Goal: Transaction & Acquisition: Purchase product/service

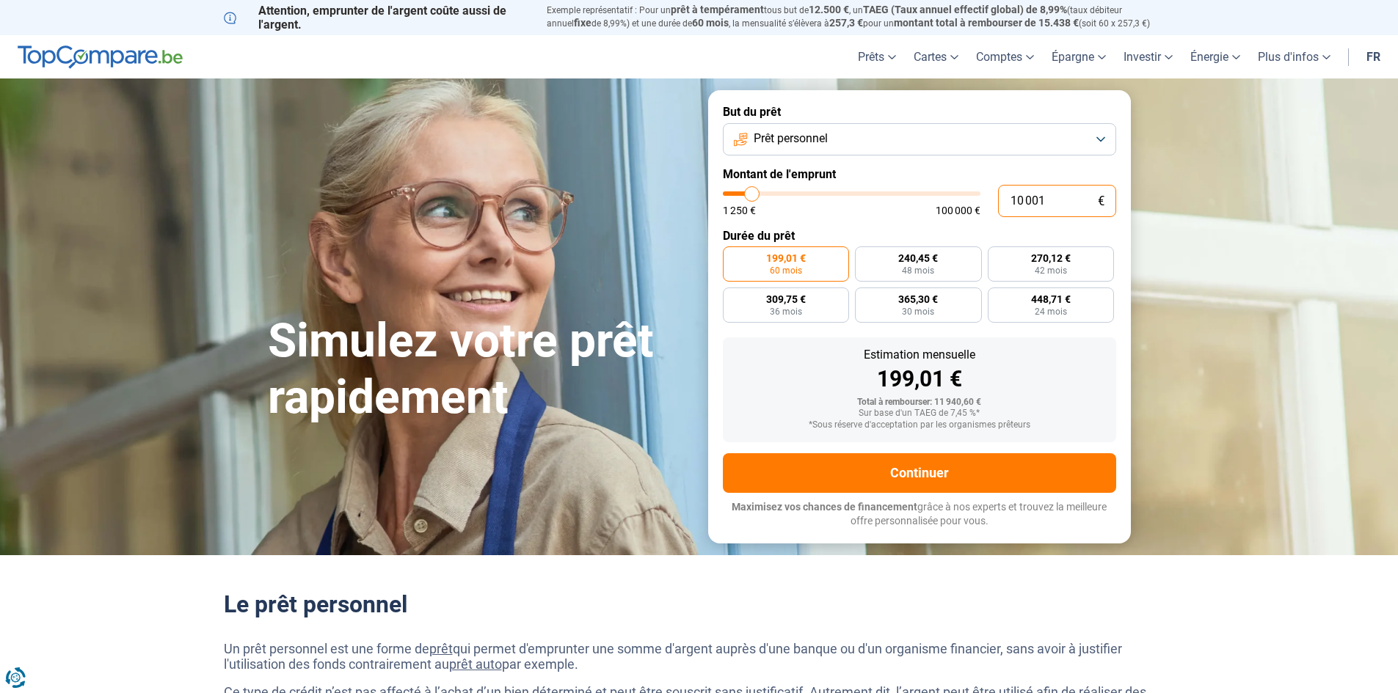
drag, startPoint x: 1049, startPoint y: 197, endPoint x: 923, endPoint y: 242, distance: 134.2
click at [921, 241] on form "But du prêt Prêt personnel Montant de l'emprunt 10 001 € 1 250 € 100 000 € Duré…" at bounding box center [919, 316] width 423 height 453
type input "3"
type input "1250"
type input "37"
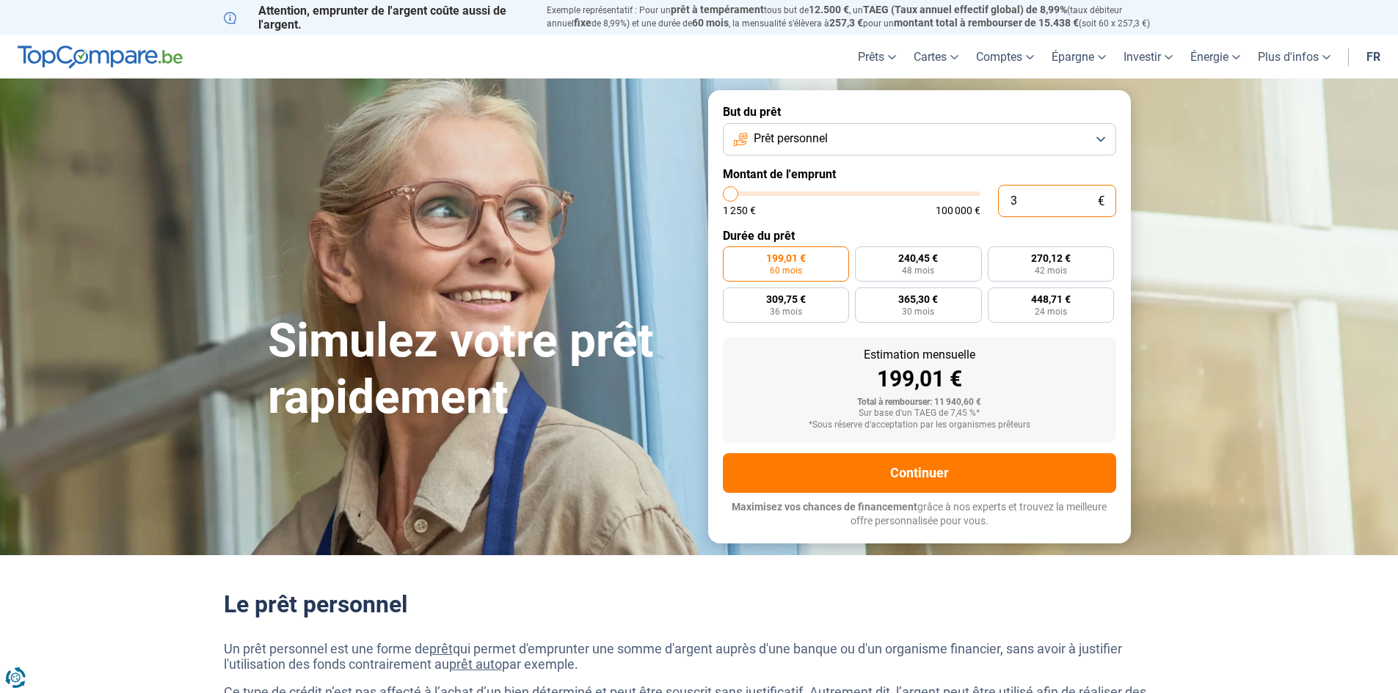
type input "1250"
type input "370"
type input "1250"
type input "3 700"
type input "3750"
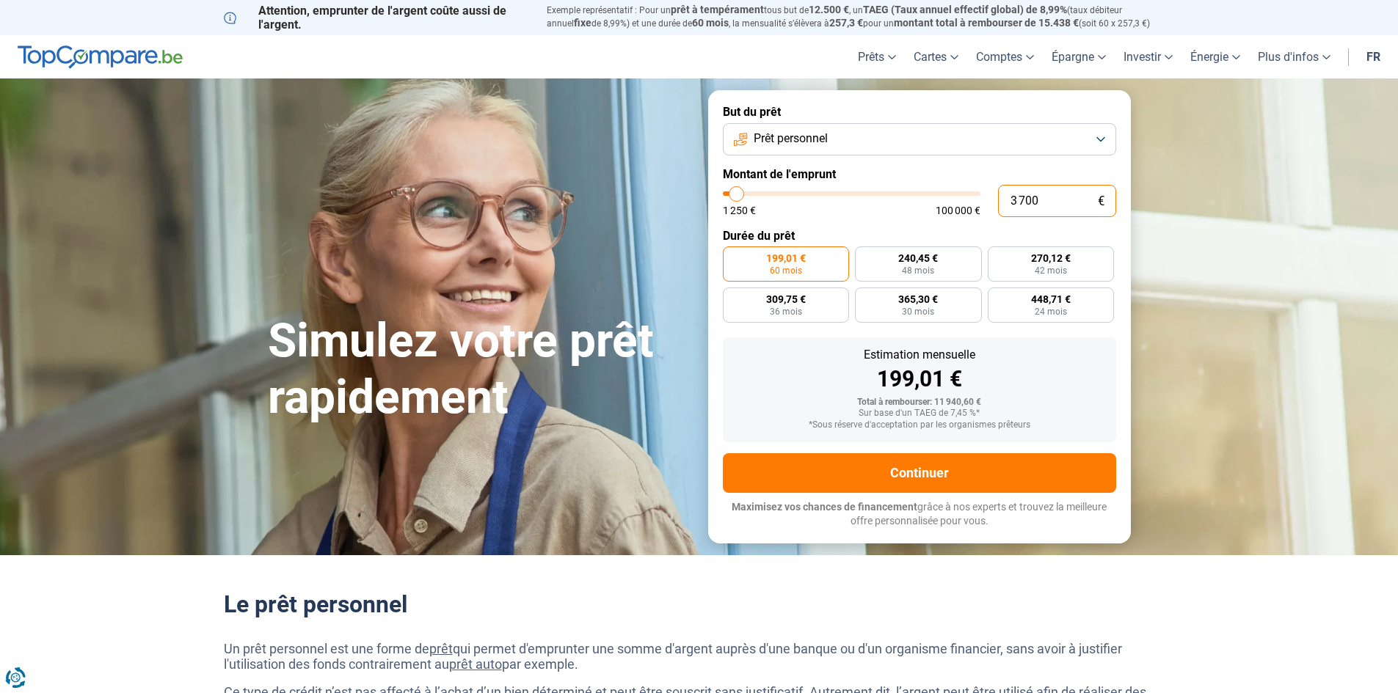
type input "37 000"
type input "37000"
type input "37 000"
radio input "false"
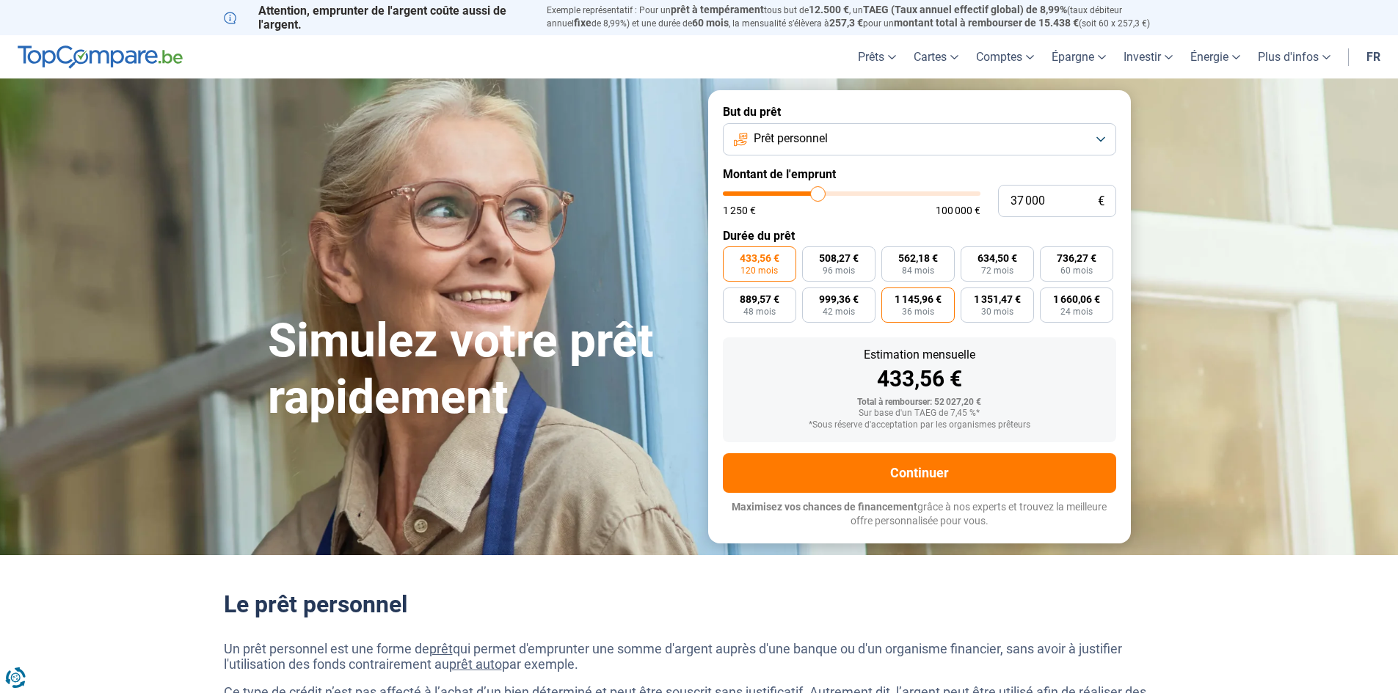
click at [915, 301] on span "1 145,96 €" at bounding box center [918, 299] width 47 height 10
click at [891, 297] on input "1 145,96 € 36 mois" at bounding box center [886, 293] width 10 height 10
radio input "true"
click at [1008, 302] on span "1 351,47 €" at bounding box center [997, 299] width 47 height 10
click at [970, 297] on input "1 351,47 € 30 mois" at bounding box center [966, 293] width 10 height 10
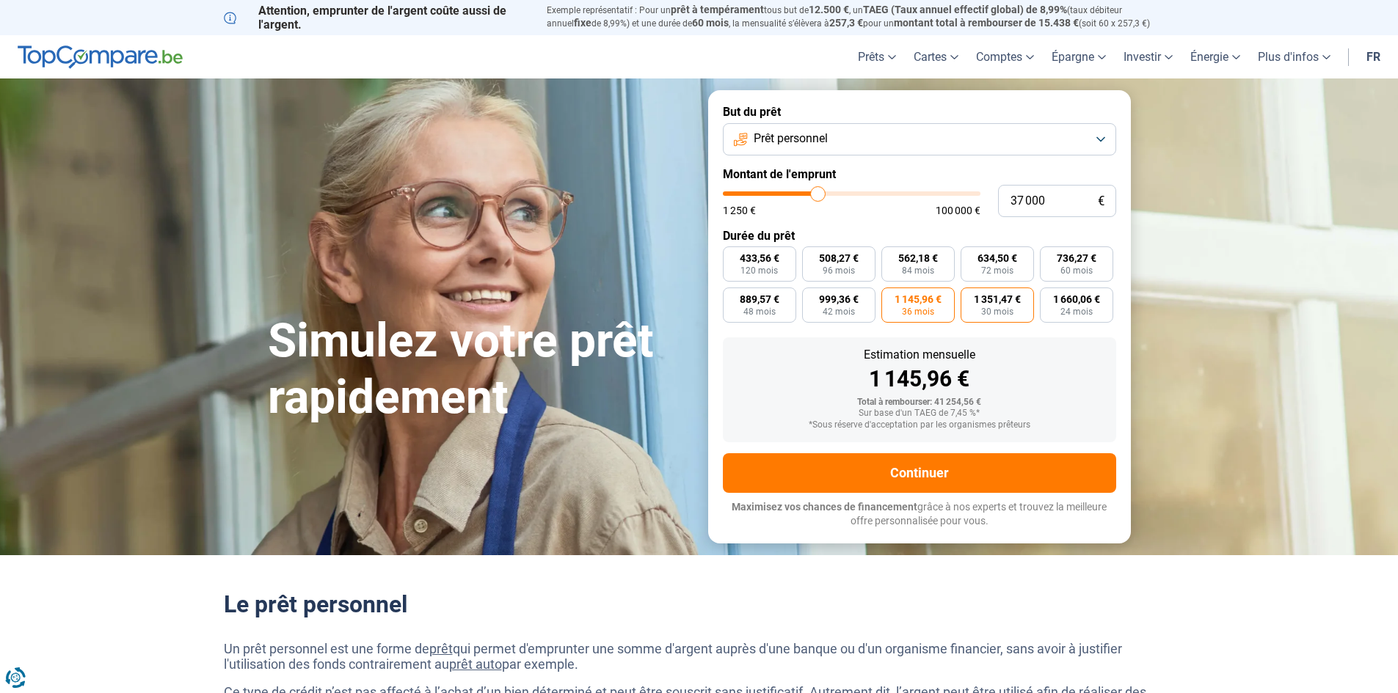
radio input "true"
click at [1078, 300] on span "1 660,06 €" at bounding box center [1076, 299] width 47 height 10
click at [1049, 297] on input "1 660,06 € 24 mois" at bounding box center [1045, 293] width 10 height 10
radio input "true"
click at [826, 302] on span "999,36 €" at bounding box center [839, 299] width 40 height 10
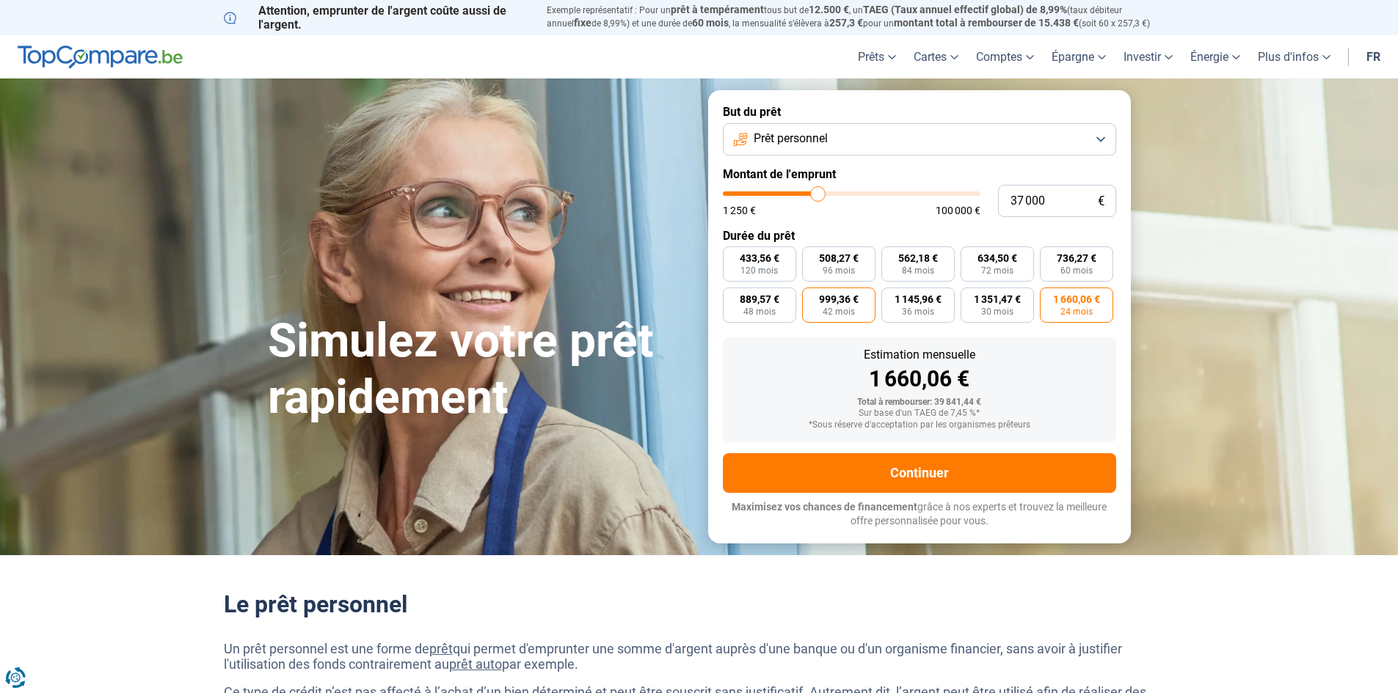
click at [812, 297] on input "999,36 € 42 mois" at bounding box center [807, 293] width 10 height 10
radio input "true"
click at [751, 301] on span "889,57 €" at bounding box center [760, 299] width 40 height 10
click at [732, 297] on input "889,57 € 48 mois" at bounding box center [728, 293] width 10 height 10
radio input "true"
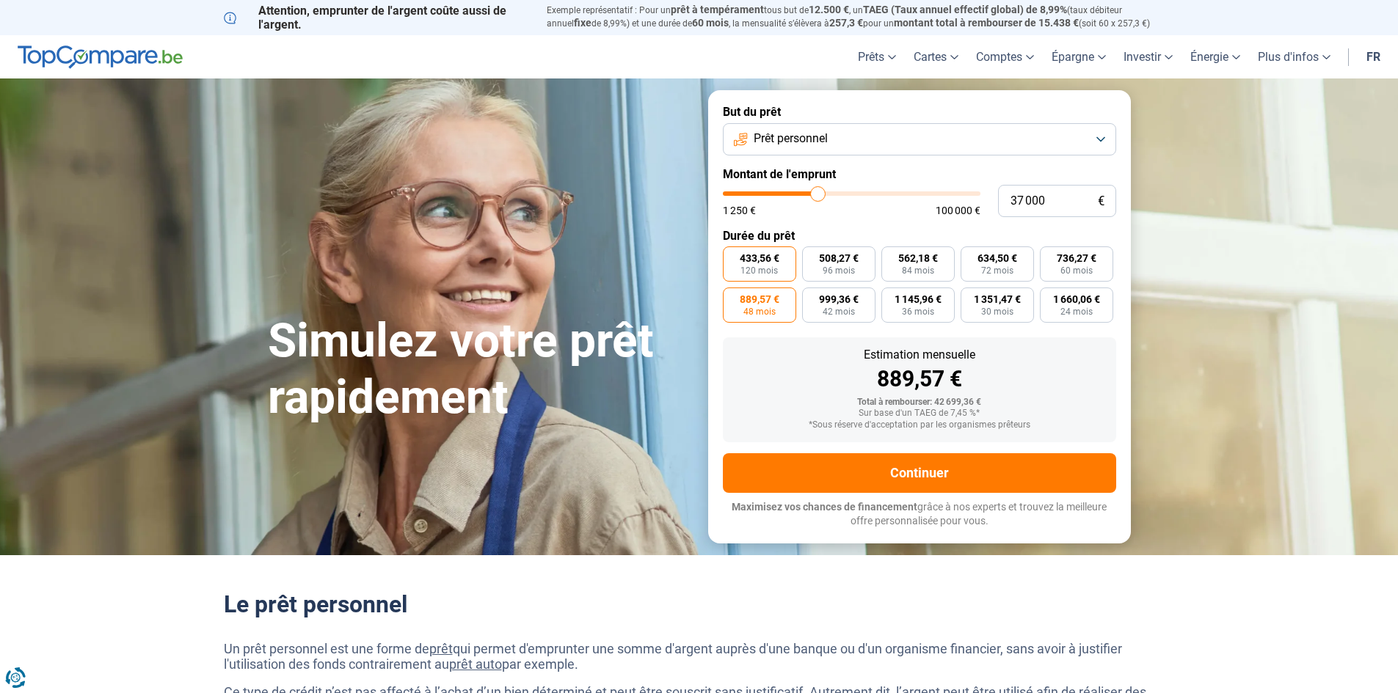
click at [753, 255] on span "433,56 €" at bounding box center [760, 258] width 40 height 10
click at [732, 255] on input "433,56 € 120 mois" at bounding box center [728, 252] width 10 height 10
radio input "true"
click at [915, 300] on span "1 145,96 €" at bounding box center [918, 299] width 47 height 10
click at [891, 297] on input "1 145,96 € 36 mois" at bounding box center [886, 293] width 10 height 10
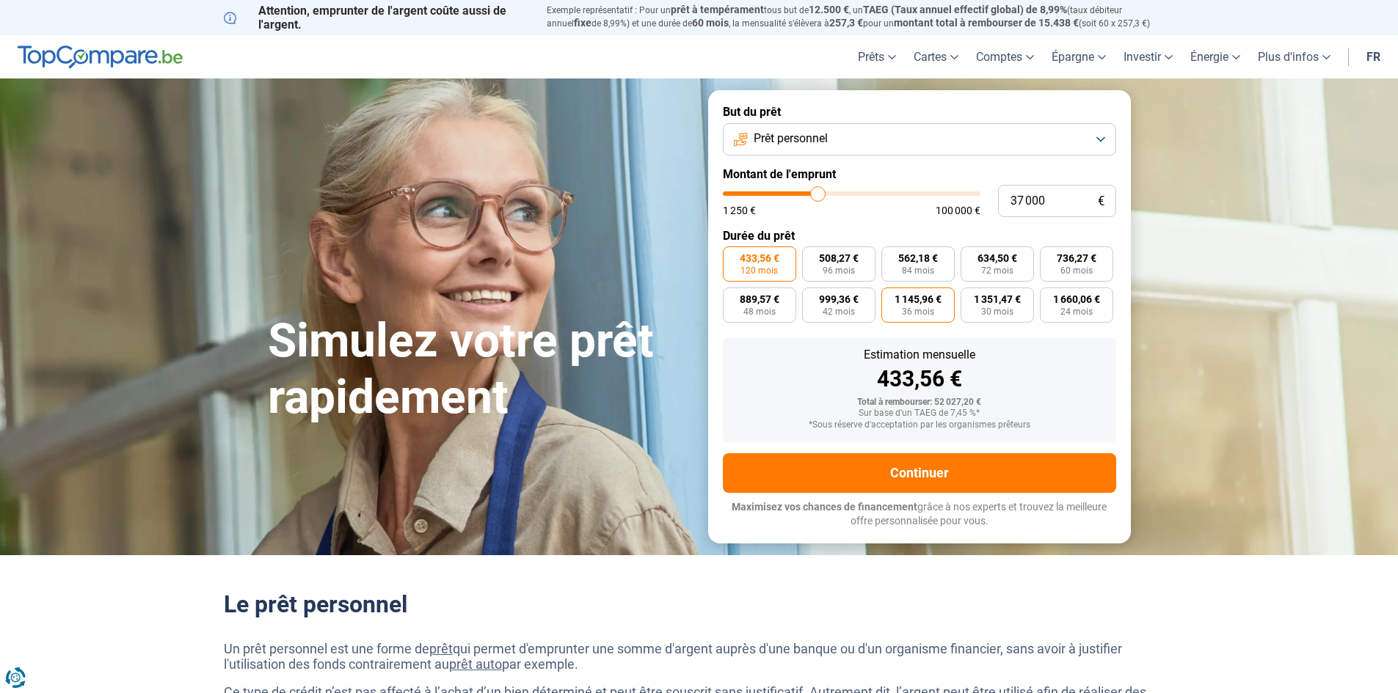
radio input "true"
click at [1080, 307] on span "24 mois" at bounding box center [1076, 311] width 32 height 9
click at [1049, 297] on input "1 660,06 € 24 mois" at bounding box center [1045, 293] width 10 height 10
radio input "true"
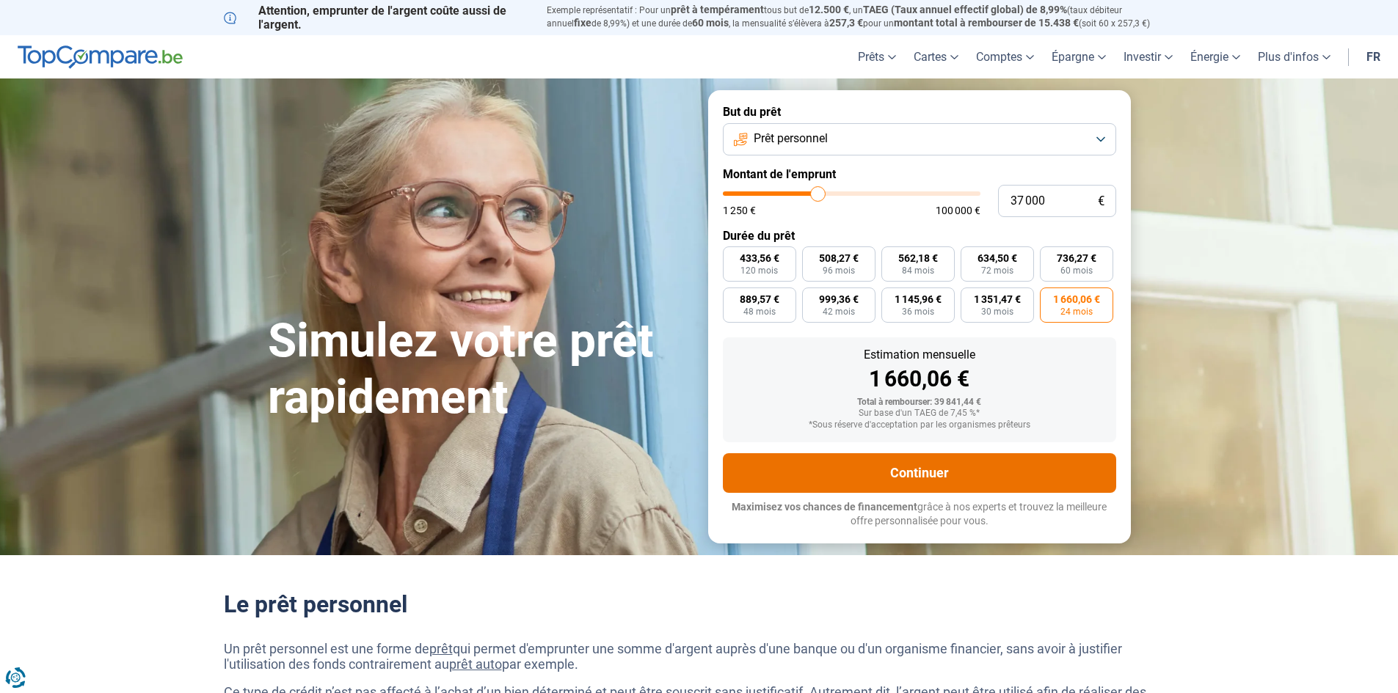
click at [920, 463] on button "Continuer" at bounding box center [919, 474] width 393 height 40
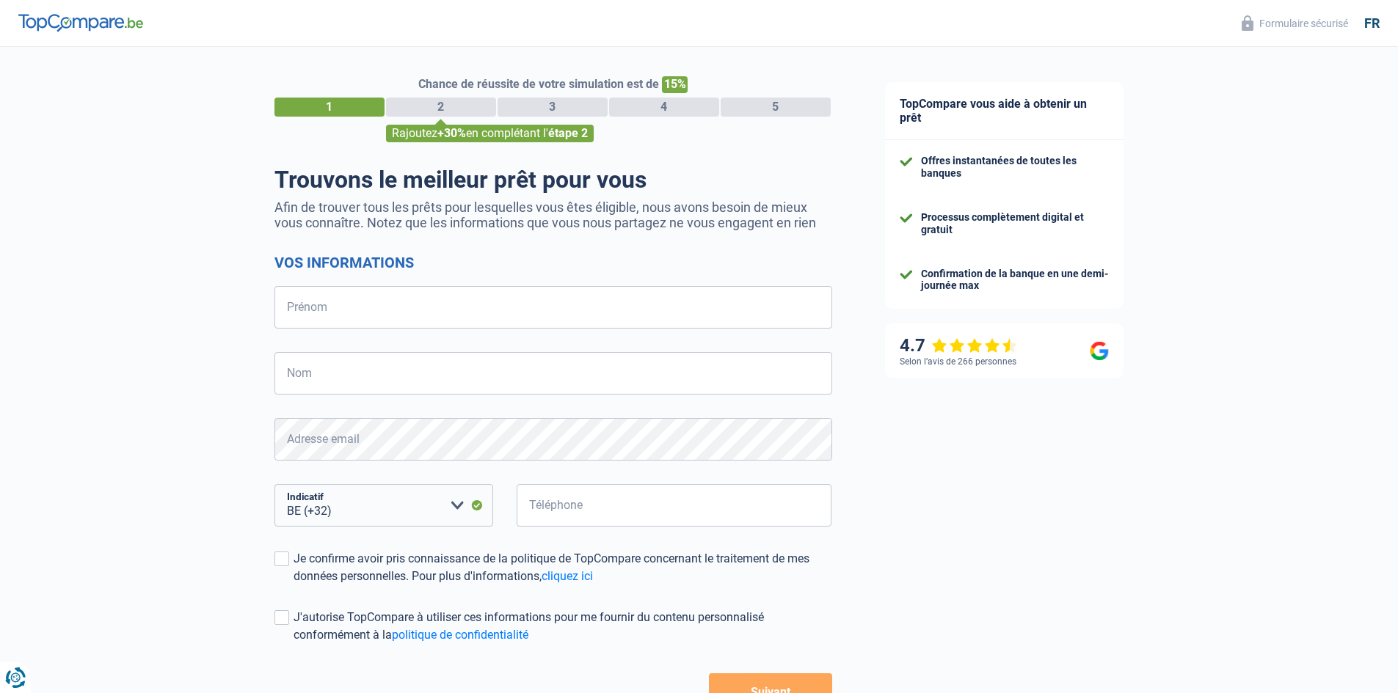
select select "32"
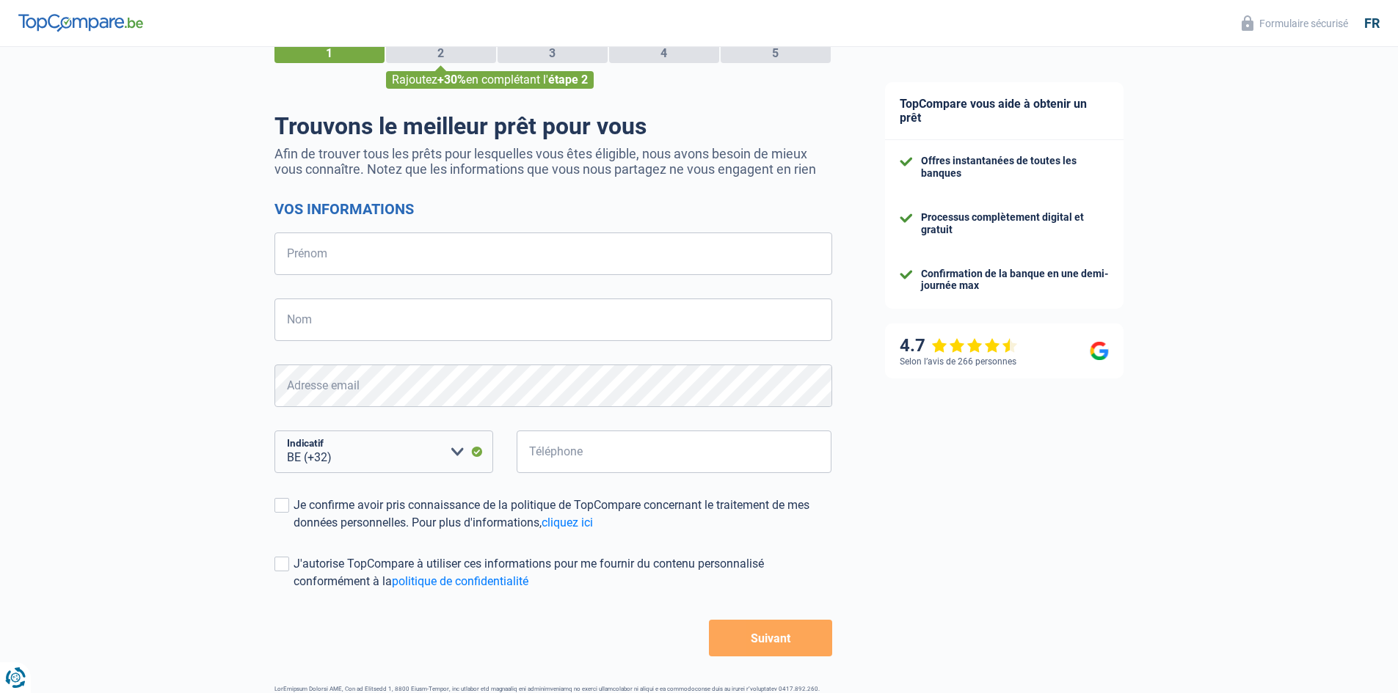
scroll to position [103, 0]
